Goal: Task Accomplishment & Management: Use online tool/utility

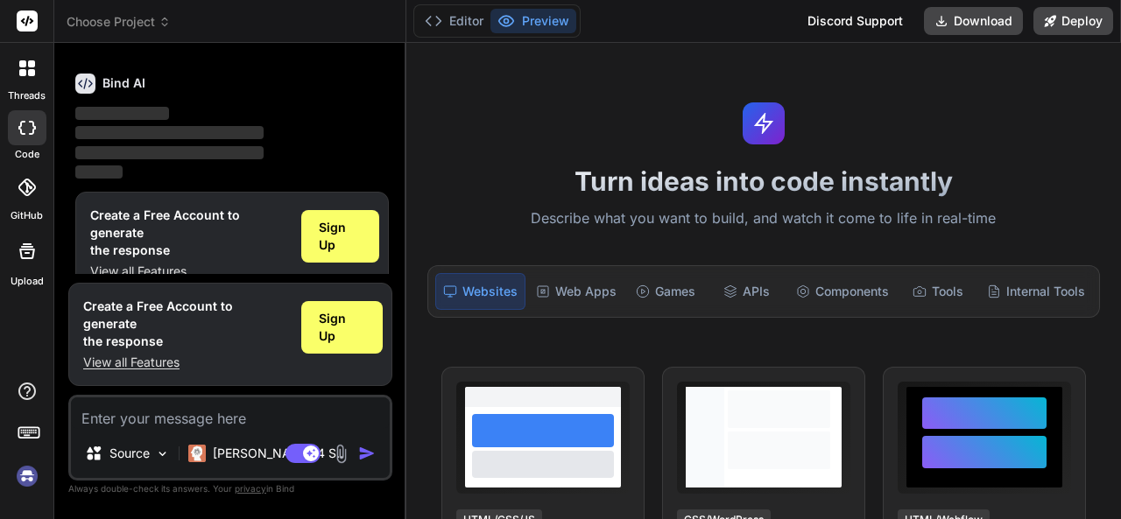
type textarea "x"
type textarea "Design a website with at least three pages (e.g., Home, About, Contact) and ens…"
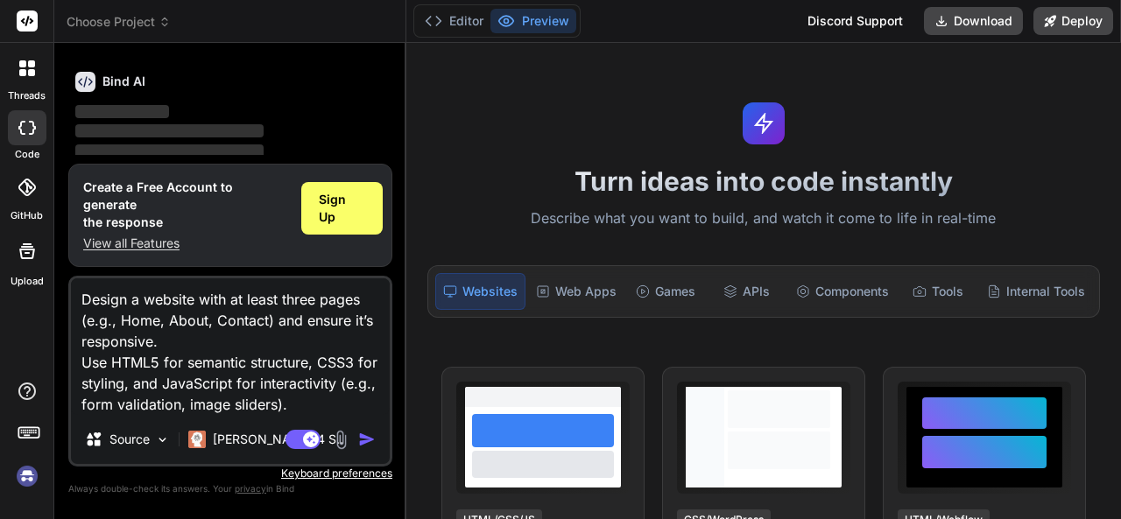
type textarea "x"
type textarea "Design a website with at least three pages (e.g., Home, About, Contact) and ens…"
click at [361, 437] on img "button" at bounding box center [367, 440] width 18 height 18
click at [368, 439] on img "button" at bounding box center [367, 440] width 18 height 18
click at [363, 437] on img "button" at bounding box center [367, 440] width 18 height 18
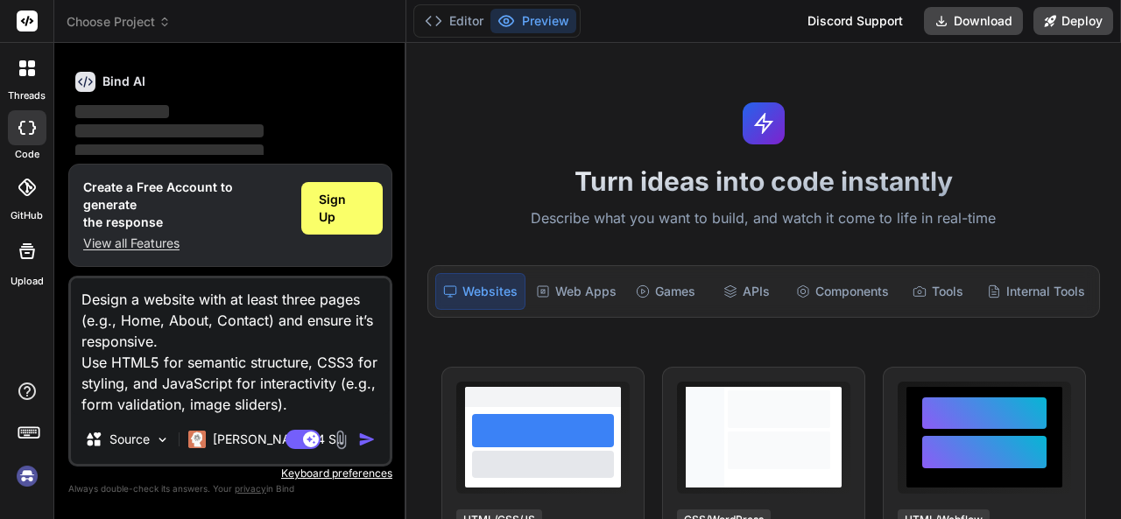
click at [363, 437] on img "button" at bounding box center [367, 440] width 18 height 18
click at [345, 219] on span "Sign Up" at bounding box center [342, 208] width 46 height 35
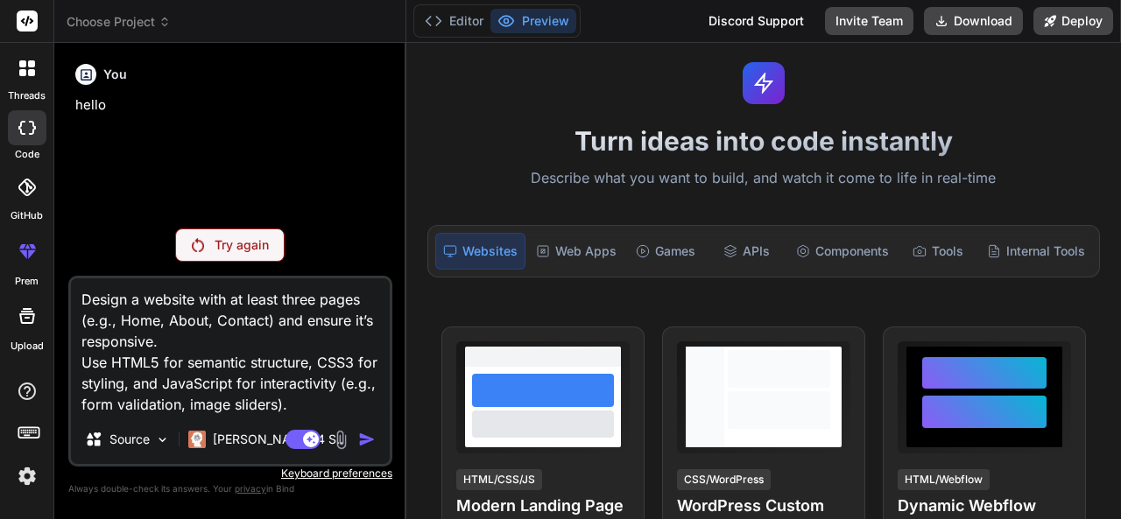
scroll to position [25, 0]
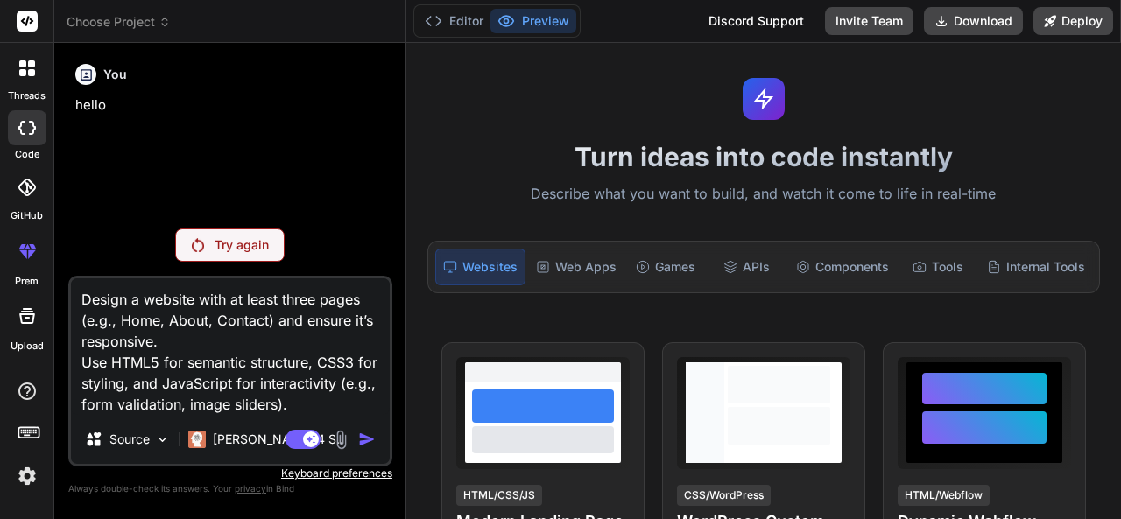
click at [27, 127] on icon at bounding box center [27, 128] width 18 height 14
click at [198, 244] on img at bounding box center [198, 245] width 12 height 14
click at [25, 130] on icon at bounding box center [27, 128] width 18 height 14
click at [237, 237] on p "Try again" at bounding box center [242, 245] width 54 height 18
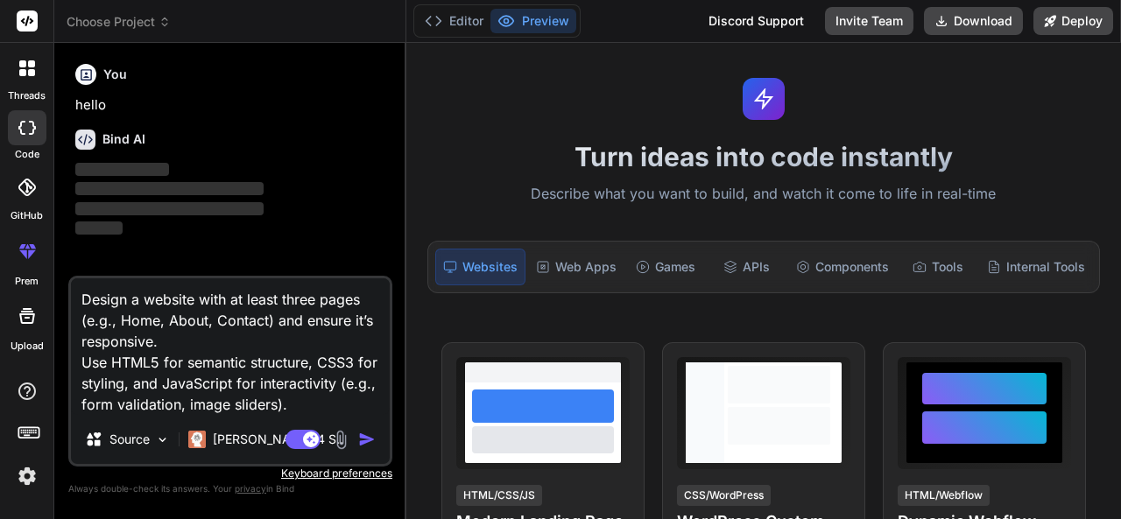
click at [171, 208] on span "‌" at bounding box center [169, 208] width 188 height 13
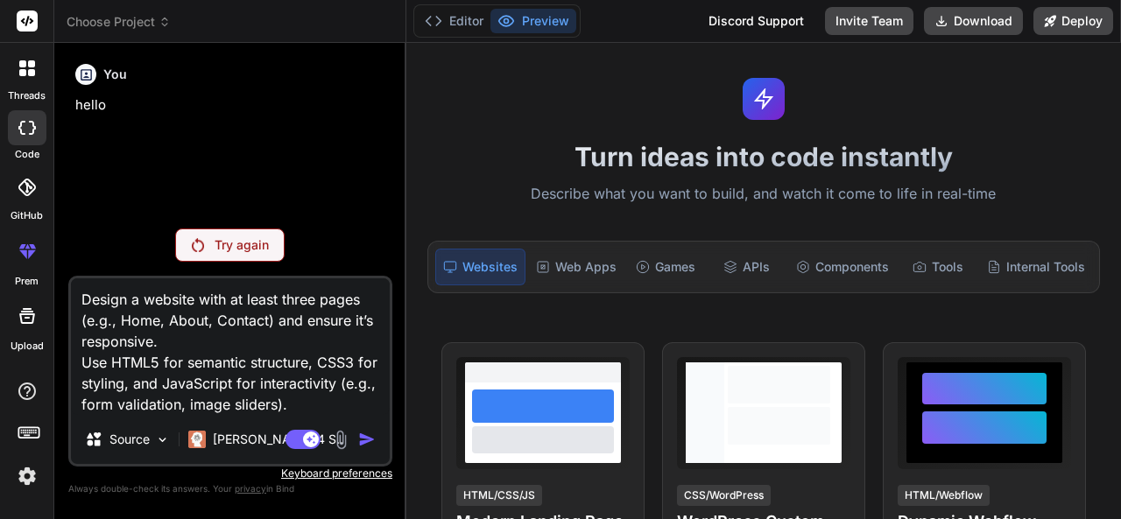
click at [238, 397] on textarea "Design a website with at least three pages (e.g., Home, About, Contact) and ens…" at bounding box center [230, 346] width 319 height 137
type textarea "x"
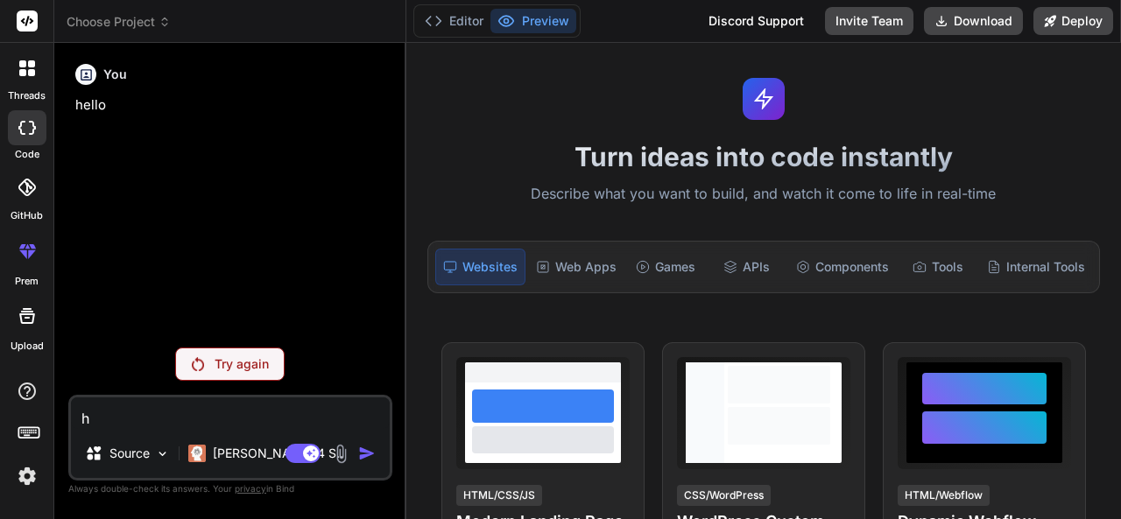
type textarea "he"
type textarea "x"
type textarea "hel"
type textarea "x"
type textarea "hell"
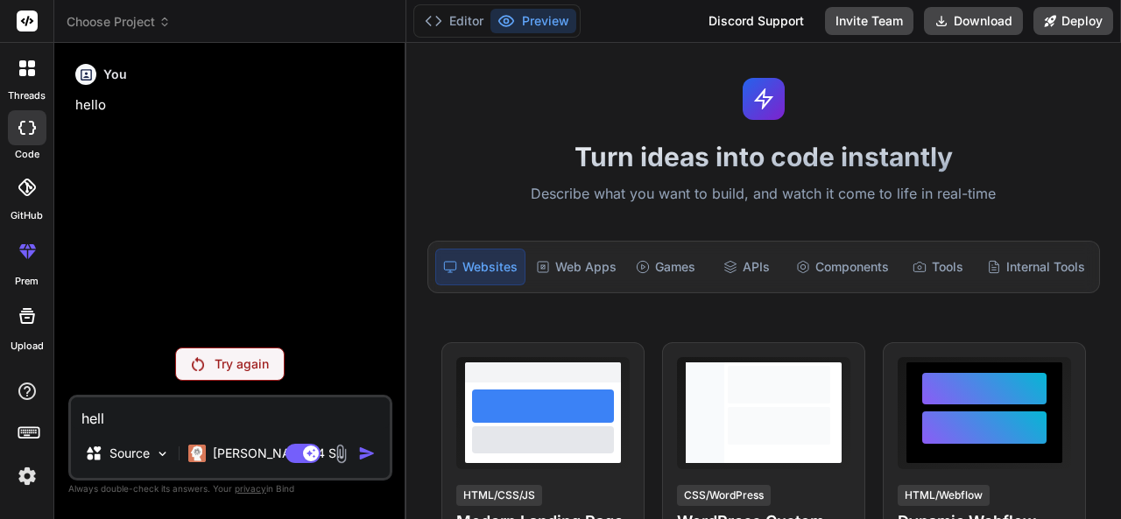
type textarea "x"
type textarea "hello"
type textarea "x"
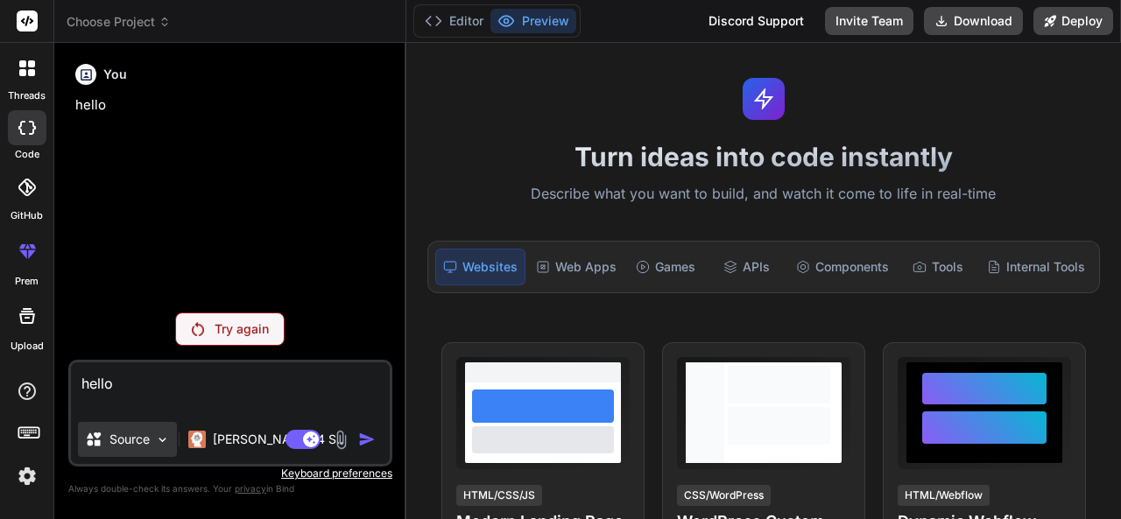
type textarea "hello"
click at [124, 442] on p "Source" at bounding box center [129, 440] width 40 height 18
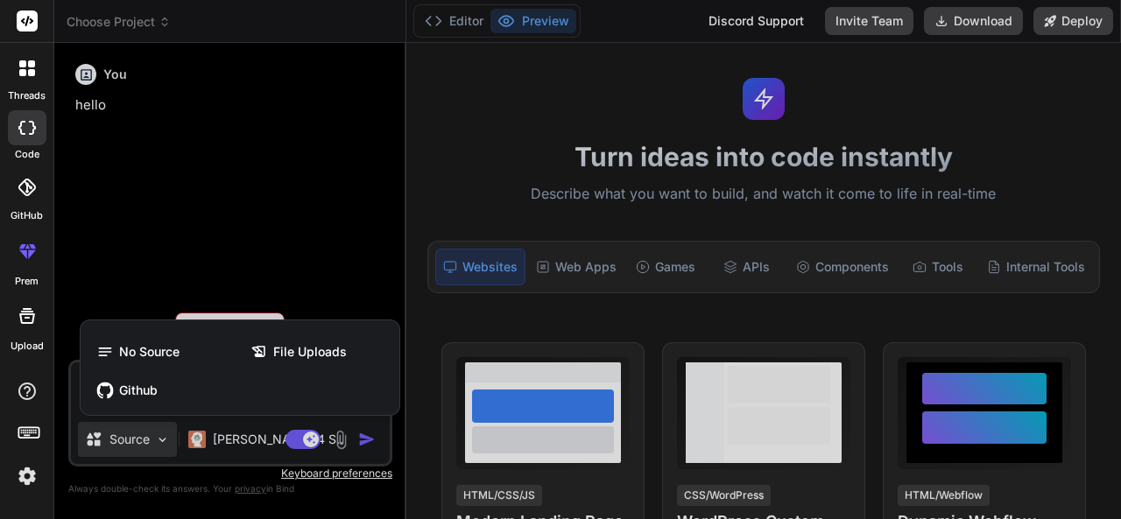
click at [302, 206] on div at bounding box center [560, 259] width 1121 height 519
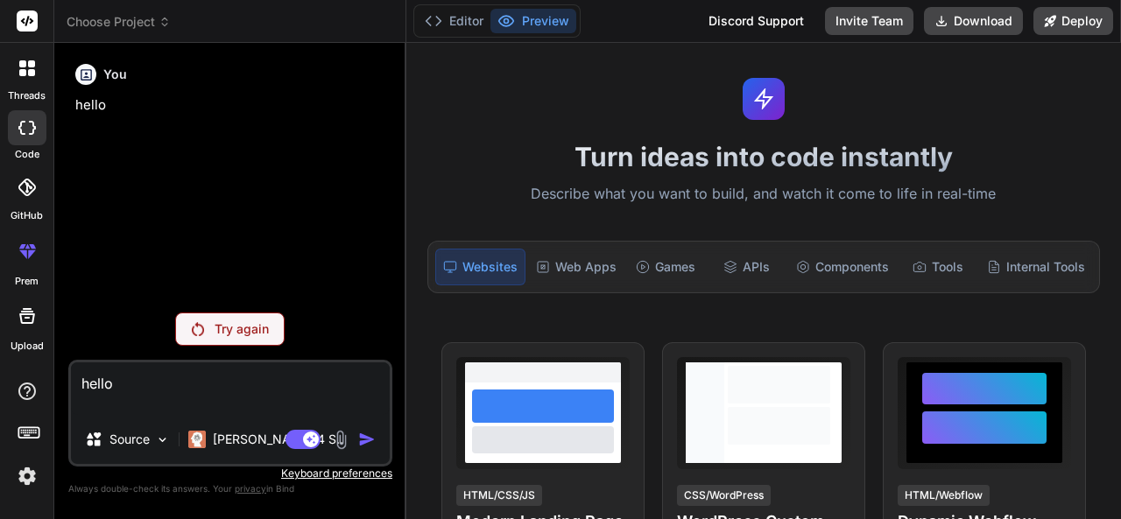
click at [25, 129] on icon at bounding box center [27, 128] width 18 height 14
type textarea "x"
click at [154, 17] on span "Choose Project" at bounding box center [119, 22] width 104 height 18
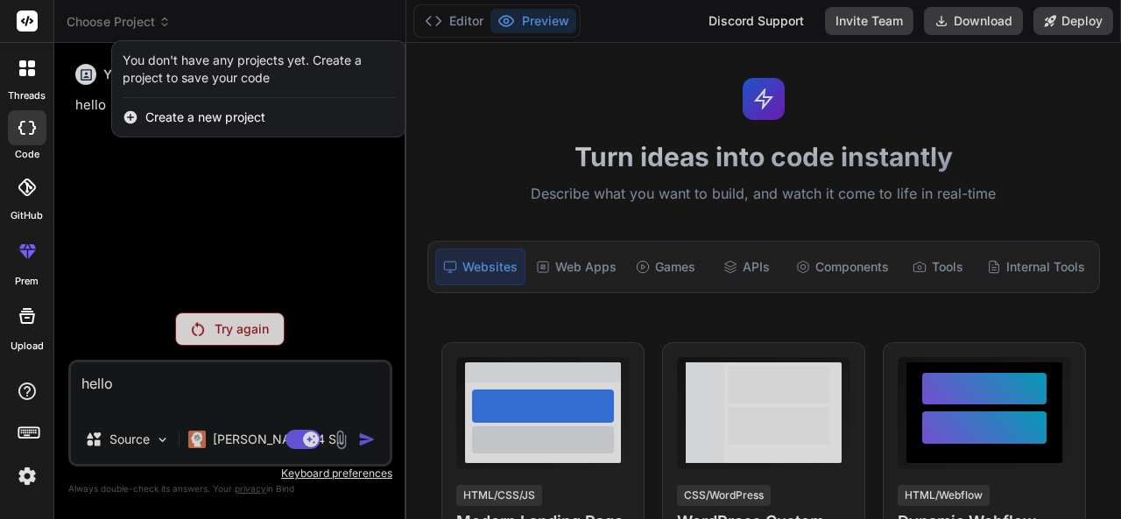
click at [224, 116] on span "Create a new project" at bounding box center [205, 118] width 120 height 18
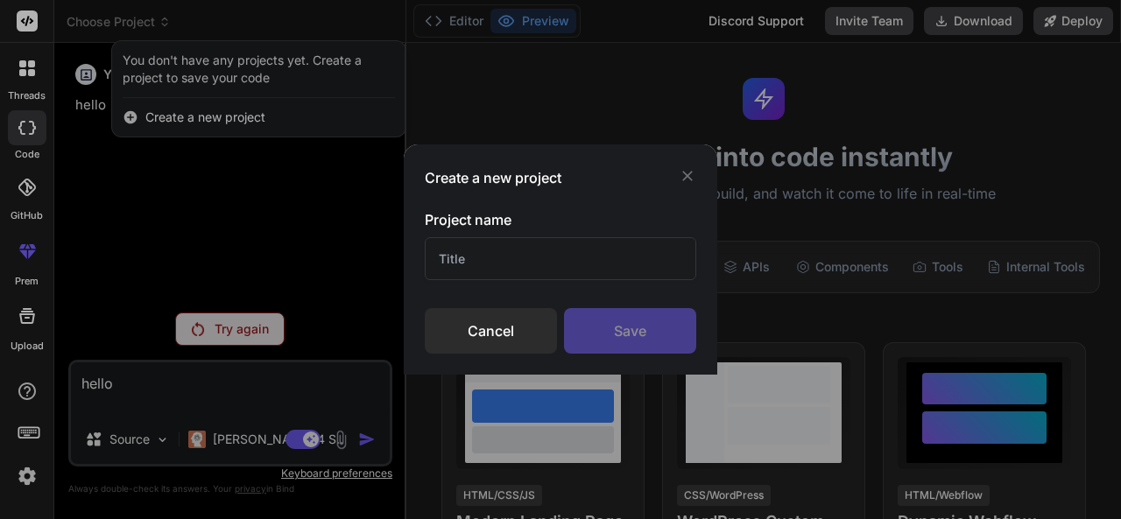
click at [508, 176] on h3 "Create a new project" at bounding box center [493, 177] width 137 height 21
click at [527, 327] on div "Cancel" at bounding box center [491, 331] width 132 height 46
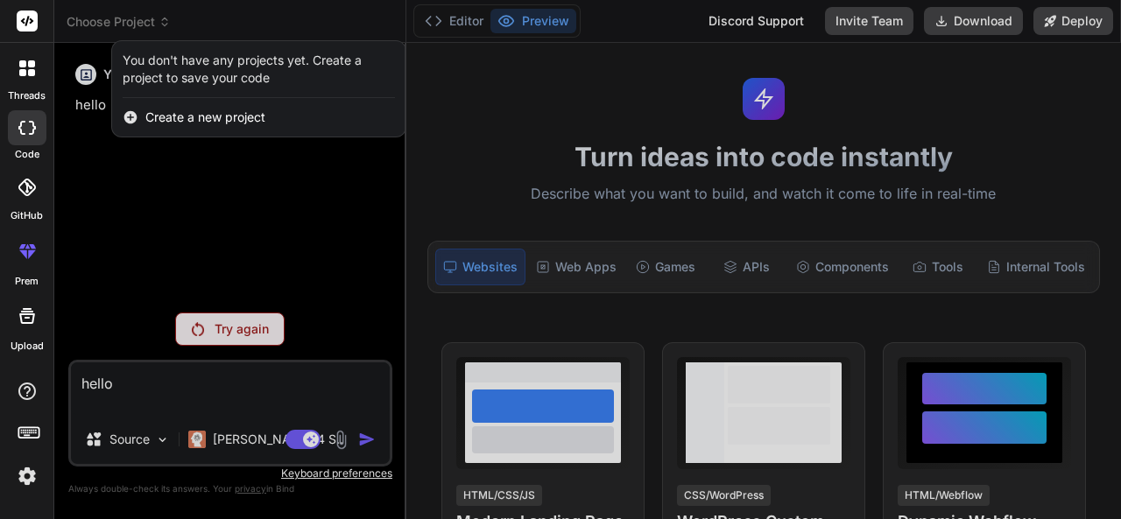
click at [214, 116] on span "Create a new project" at bounding box center [205, 118] width 120 height 18
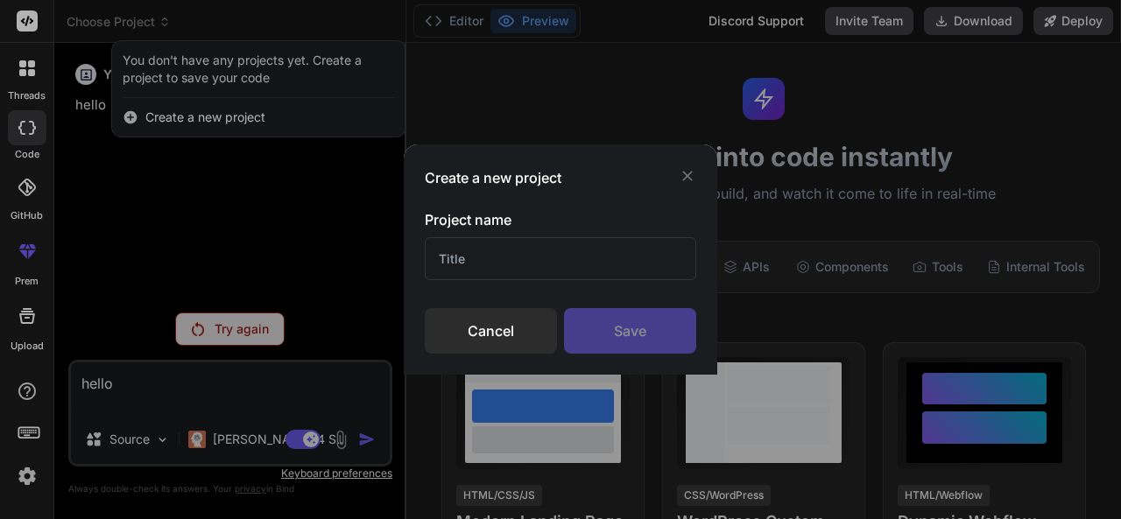
click at [485, 216] on h3 "Project name" at bounding box center [560, 219] width 271 height 21
click at [473, 256] on input "text" at bounding box center [560, 258] width 271 height 43
click at [473, 255] on input "text" at bounding box center [560, 258] width 271 height 43
type input "Regy"
click at [610, 323] on div "Save" at bounding box center [630, 331] width 132 height 46
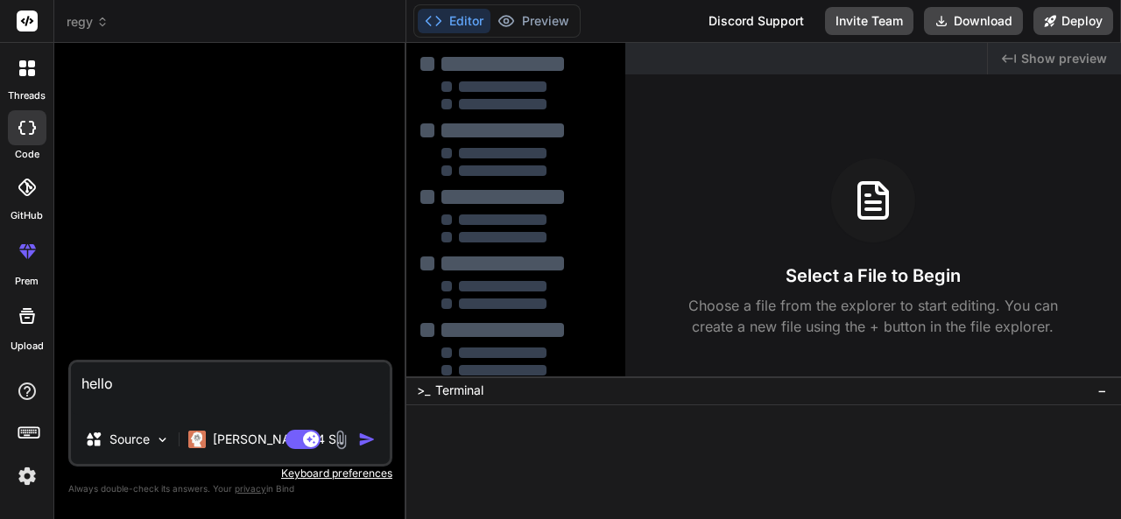
type textarea "x"
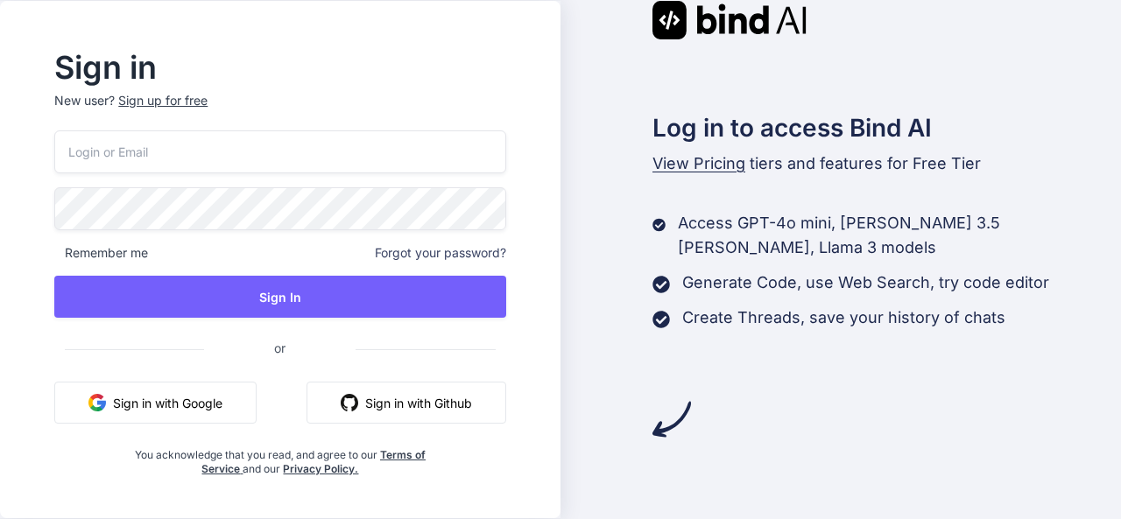
click at [192, 405] on button "Sign in with Google" at bounding box center [155, 403] width 202 height 42
